Goal: Task Accomplishment & Management: Manage account settings

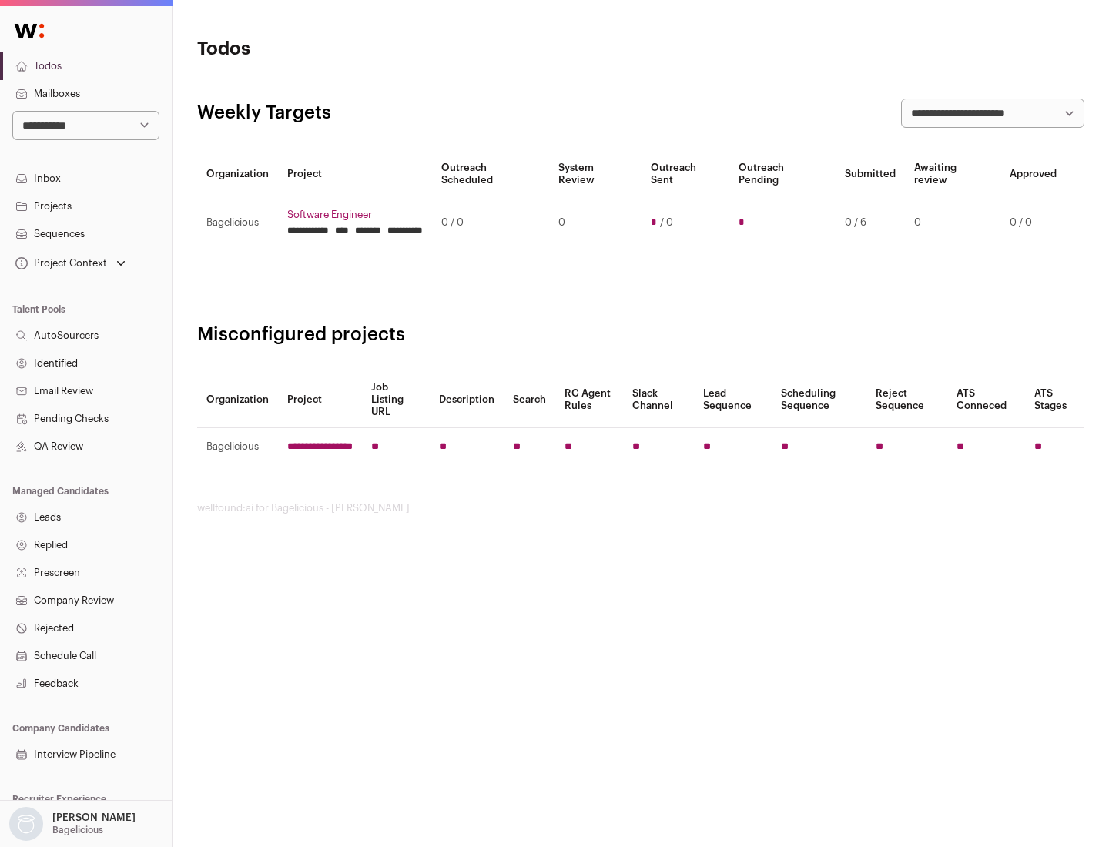
click at [85, 206] on link "Projects" at bounding box center [86, 207] width 172 height 28
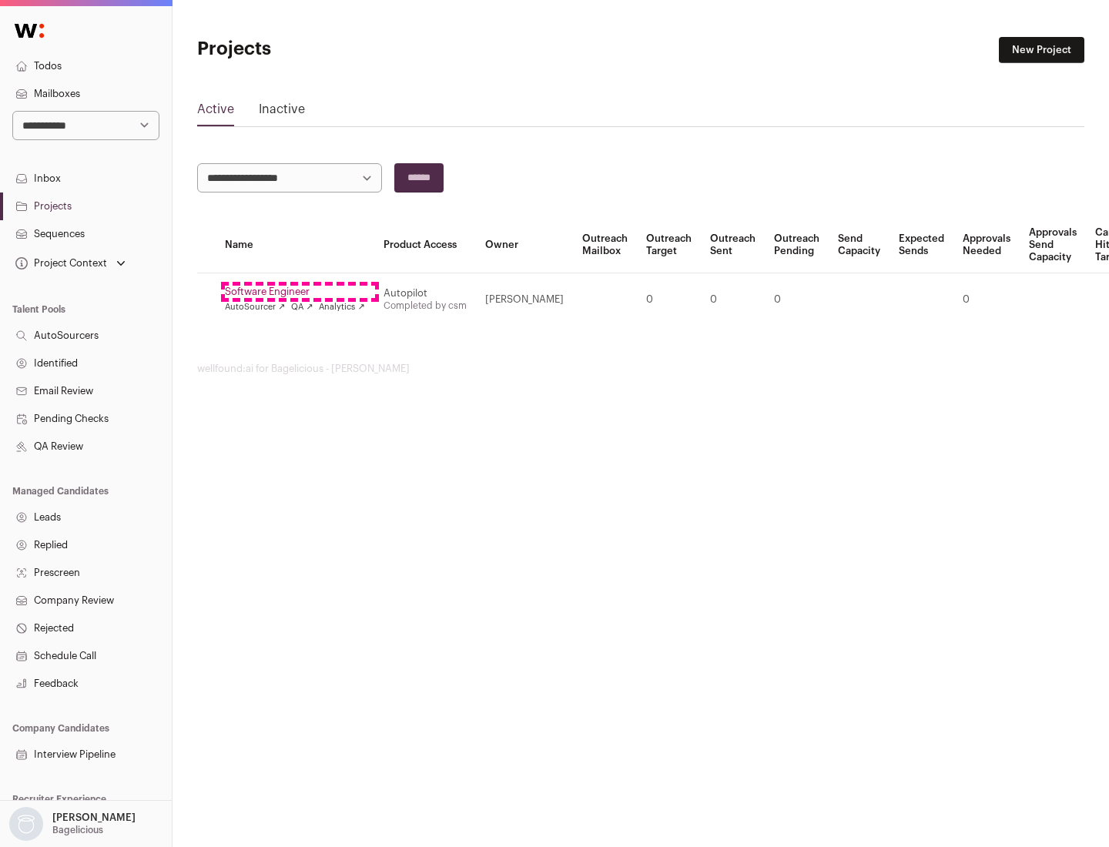
click at [300, 292] on link "Software Engineer" at bounding box center [295, 292] width 140 height 12
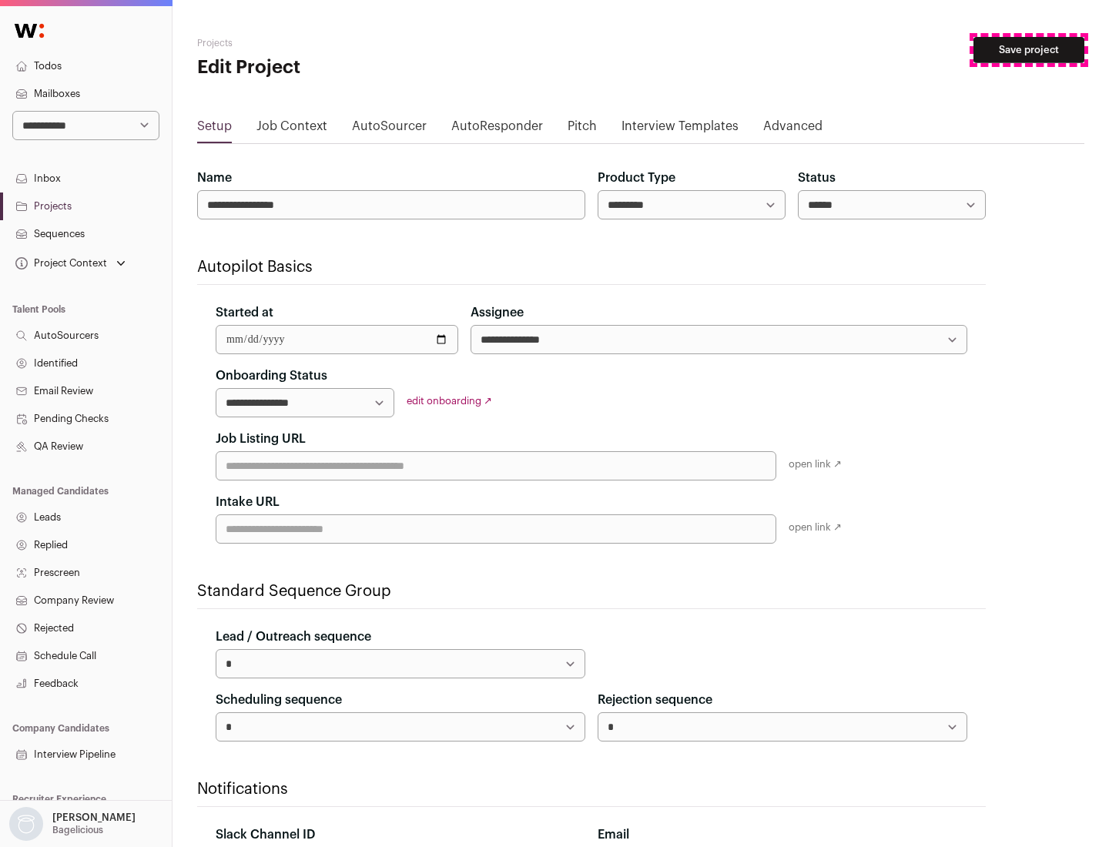
click at [1029, 50] on button "Save project" at bounding box center [1028, 50] width 111 height 26
